Goal: Ask a question

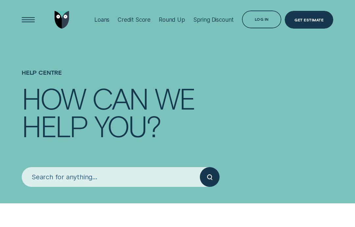
click at [117, 174] on input "search" at bounding box center [111, 177] width 178 height 20
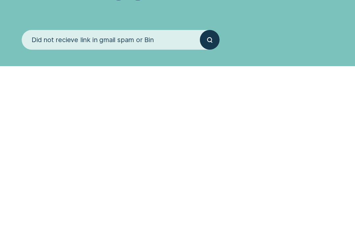
type input "Did not recieve link in gmail spam or Bin"
click at [210, 167] on button "submit" at bounding box center [210, 177] width 20 height 20
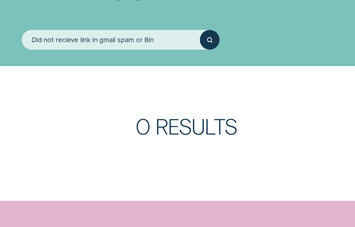
click at [204, 44] on div "submit" at bounding box center [210, 40] width 20 height 20
click at [215, 40] on div "submit" at bounding box center [210, 40] width 20 height 20
click at [210, 48] on div "submit" at bounding box center [210, 40] width 20 height 20
click at [214, 44] on div "submit" at bounding box center [210, 40] width 20 height 20
click at [283, 131] on h3 "0 Results" at bounding box center [222, 133] width 175 height 36
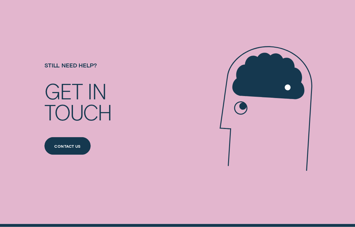
scroll to position [344, 0]
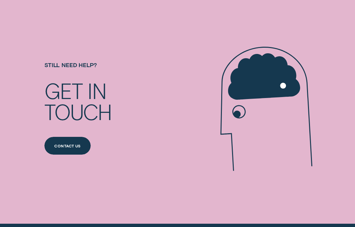
click at [73, 146] on div "Contact us" at bounding box center [67, 146] width 27 height 3
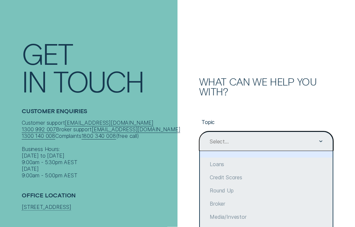
scroll to position [32, 0]
click at [218, 165] on div "Loans" at bounding box center [266, 164] width 133 height 13
type input "Loans"
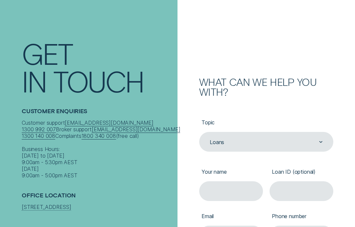
scroll to position [58, 0]
